Goal: Information Seeking & Learning: Learn about a topic

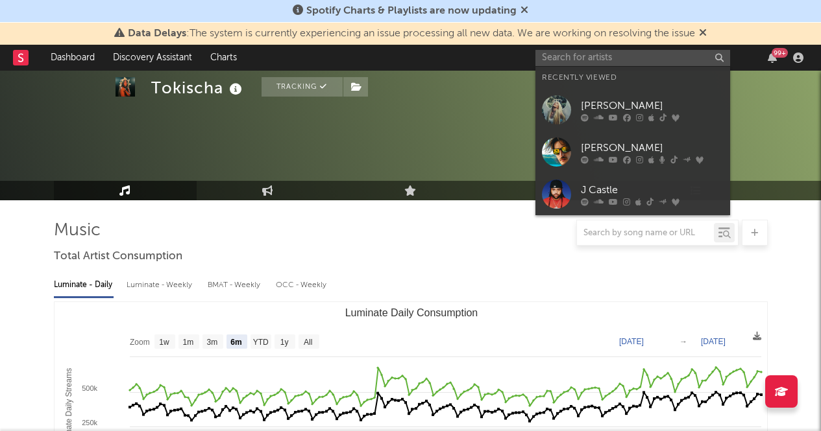
select select "6m"
select select "1w"
click at [603, 55] on input "text" at bounding box center [632, 58] width 195 height 16
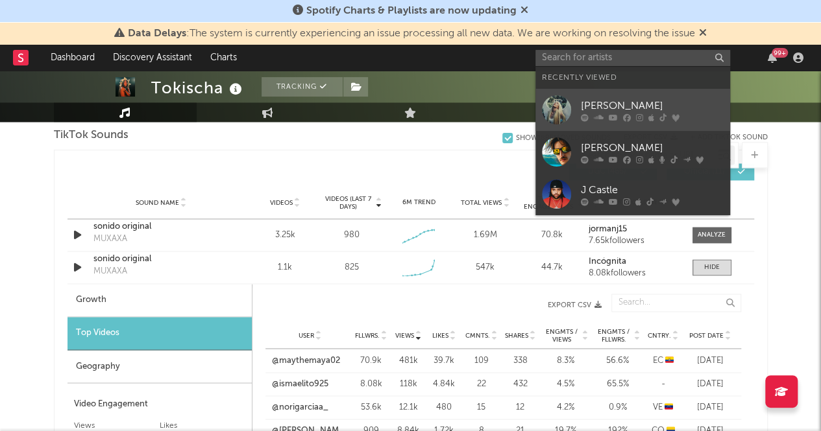
click at [601, 107] on div "[PERSON_NAME]" at bounding box center [652, 106] width 143 height 16
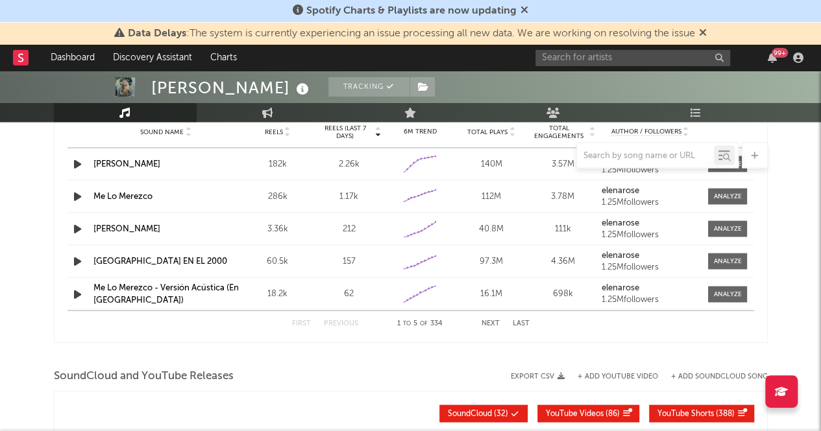
scroll to position [1172, 0]
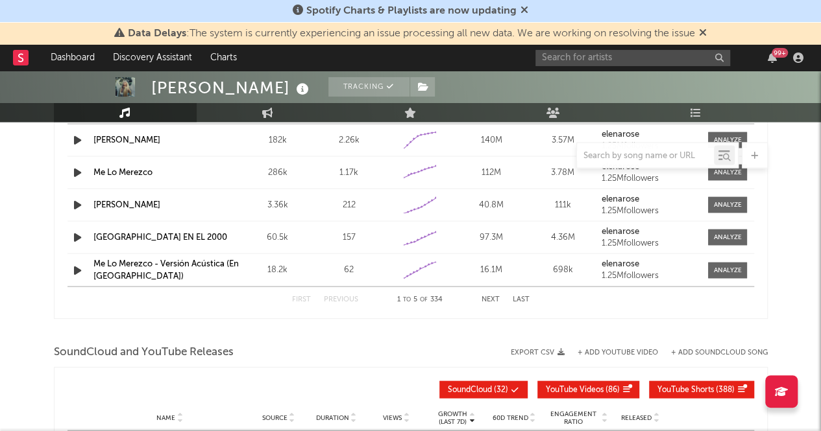
select select "6m"
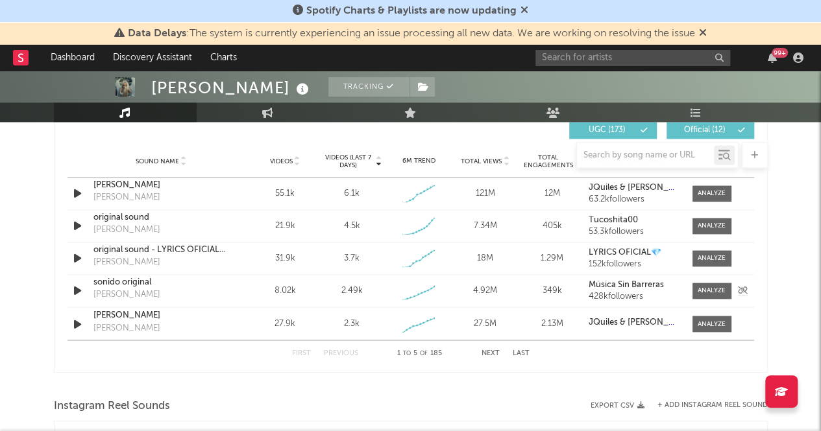
scroll to position [926, 0]
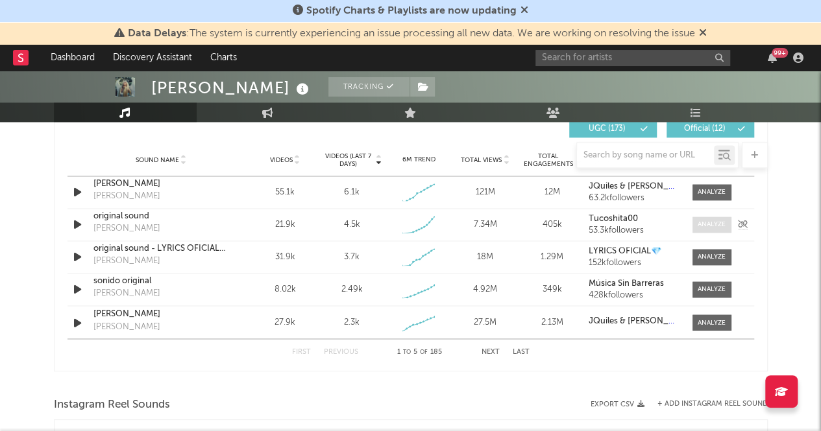
click at [716, 224] on div at bounding box center [711, 225] width 28 height 10
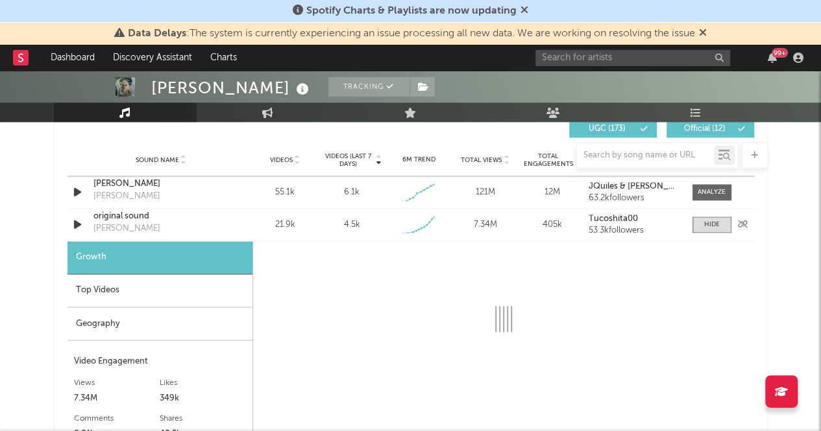
select select "1w"
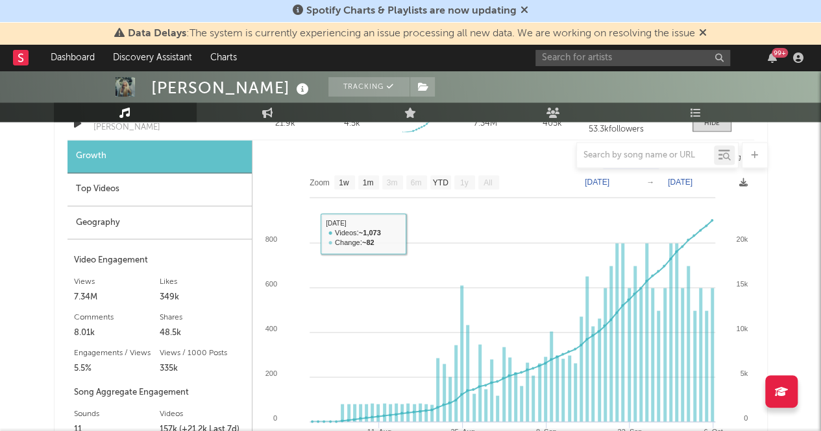
scroll to position [955, 0]
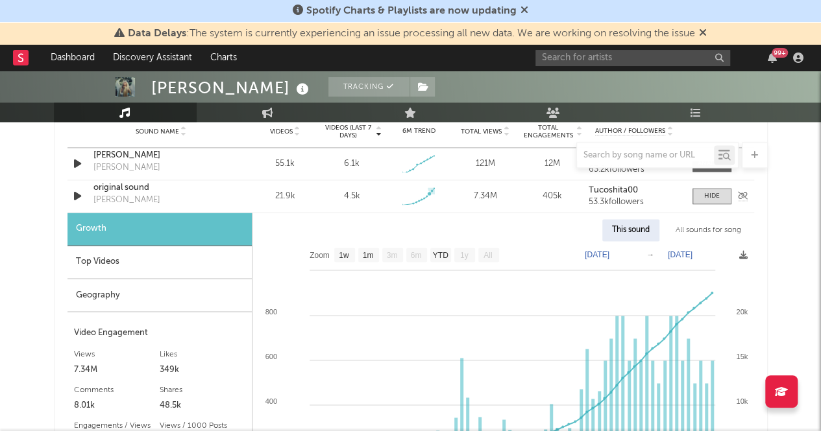
click at [439, 194] on div "Created with Highcharts 10.3.3" at bounding box center [418, 196] width 60 height 24
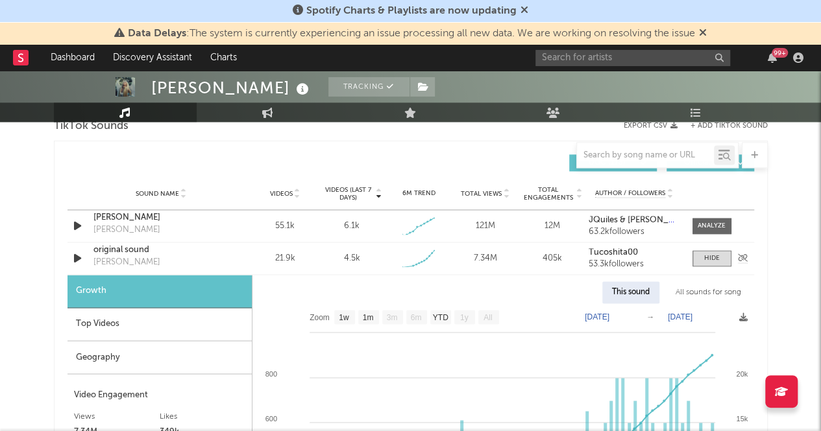
scroll to position [890, 0]
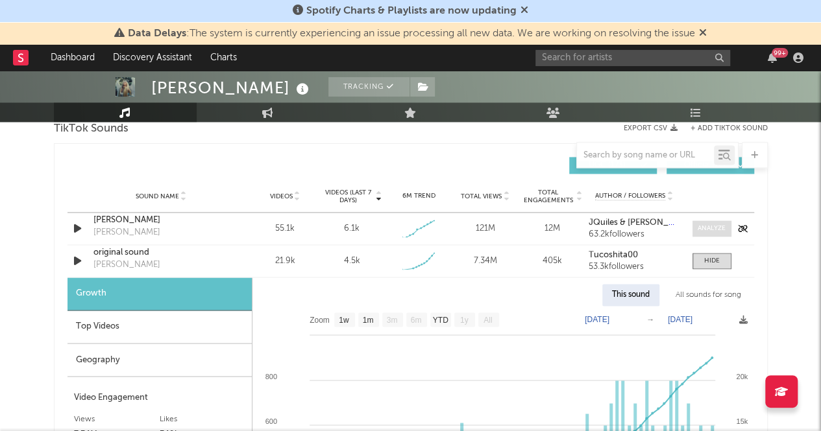
click at [696, 223] on span at bounding box center [711, 229] width 39 height 16
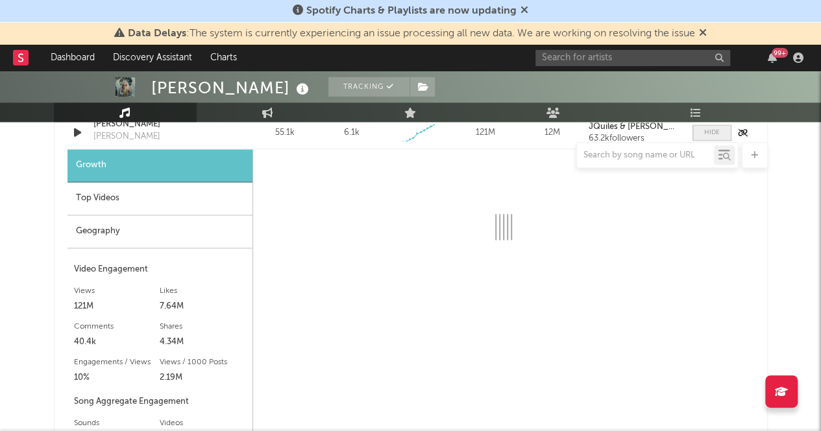
select select "1w"
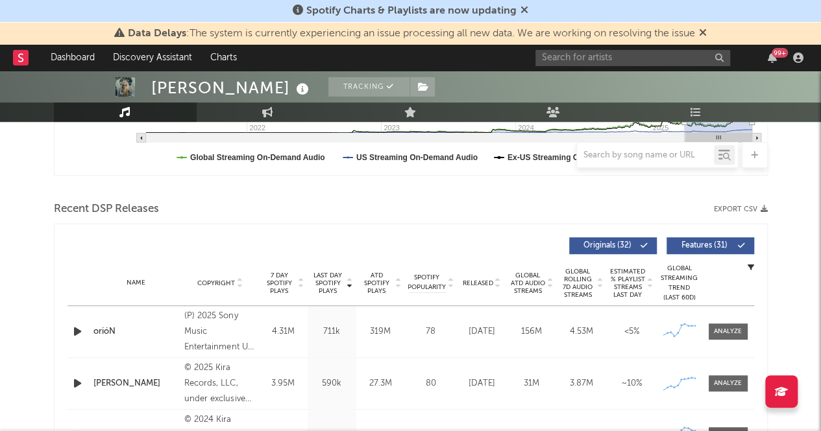
scroll to position [385, 0]
